Goal: Task Accomplishment & Management: Use online tool/utility

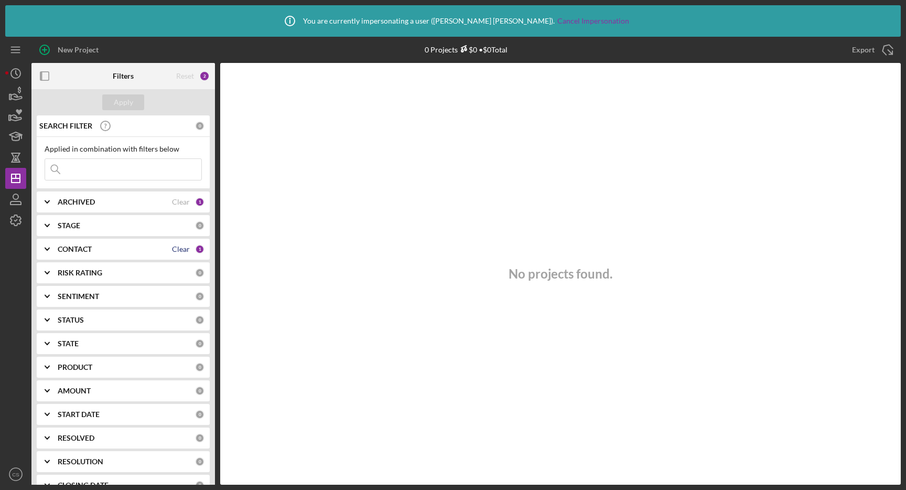
click at [178, 246] on div "Clear" at bounding box center [181, 249] width 18 height 8
click at [122, 100] on div "Apply" at bounding box center [123, 102] width 19 height 16
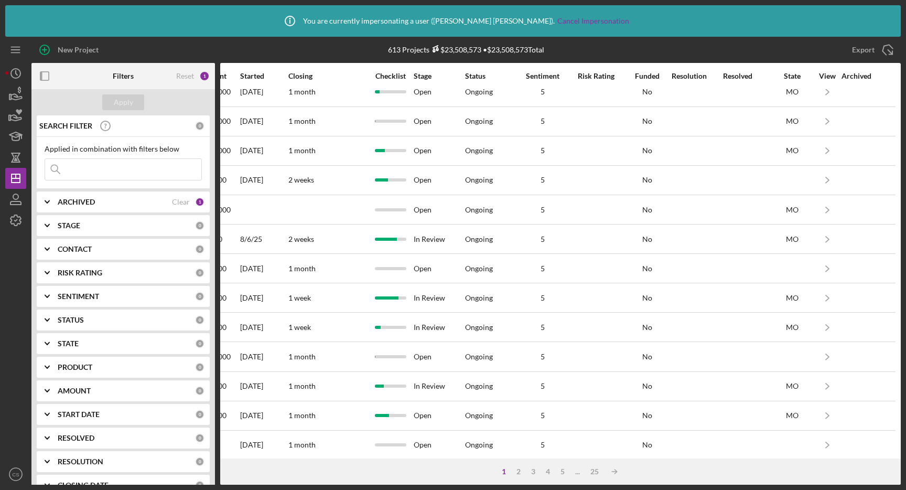
scroll to position [365, 0]
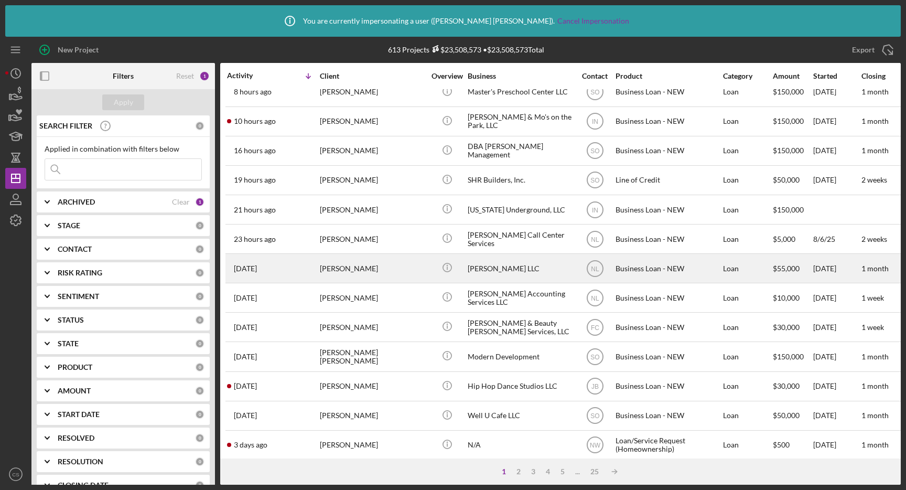
click at [292, 265] on div "[DATE] [PERSON_NAME]" at bounding box center [273, 268] width 92 height 28
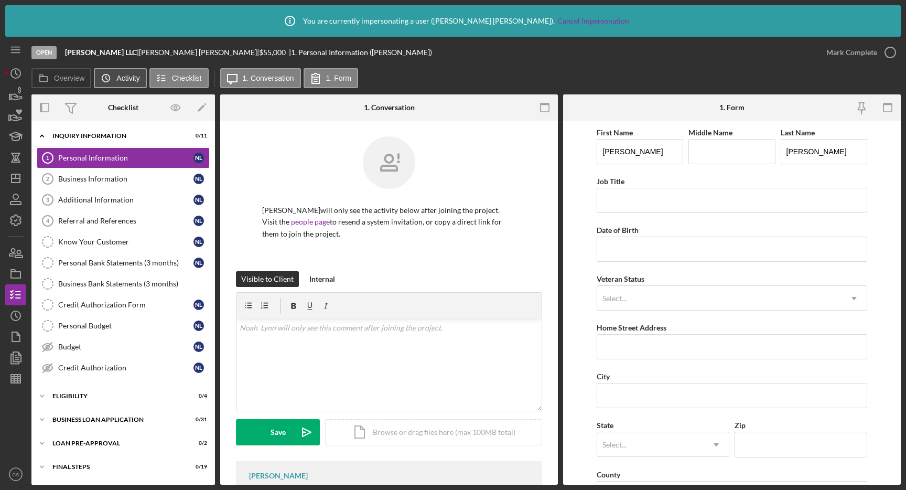
click at [112, 84] on icon "Icon/History" at bounding box center [105, 78] width 21 height 21
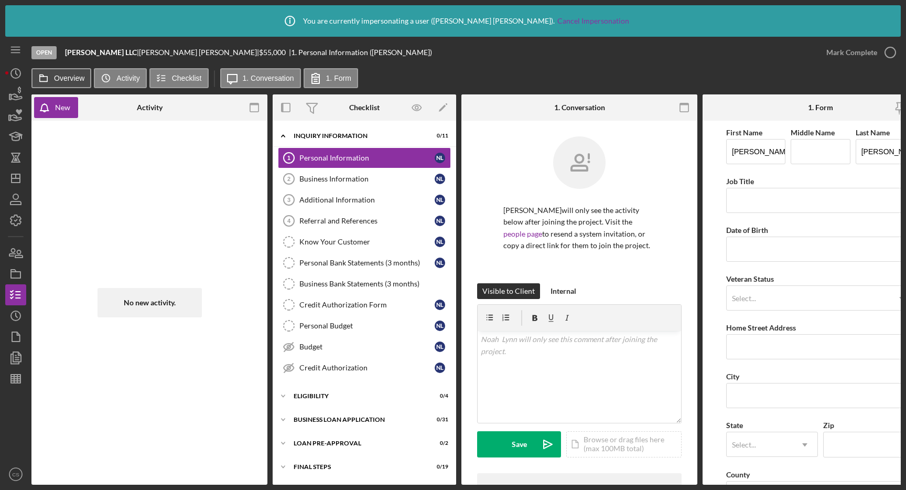
click at [64, 82] on button "Overview" at bounding box center [61, 78] width 60 height 20
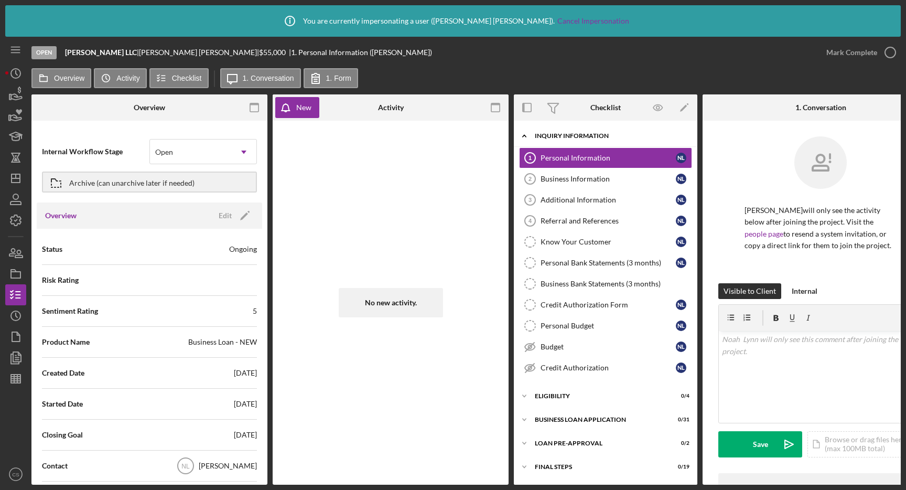
click at [521, 135] on icon "Icon/Expander" at bounding box center [524, 135] width 21 height 21
